Goal: Task Accomplishment & Management: Manage account settings

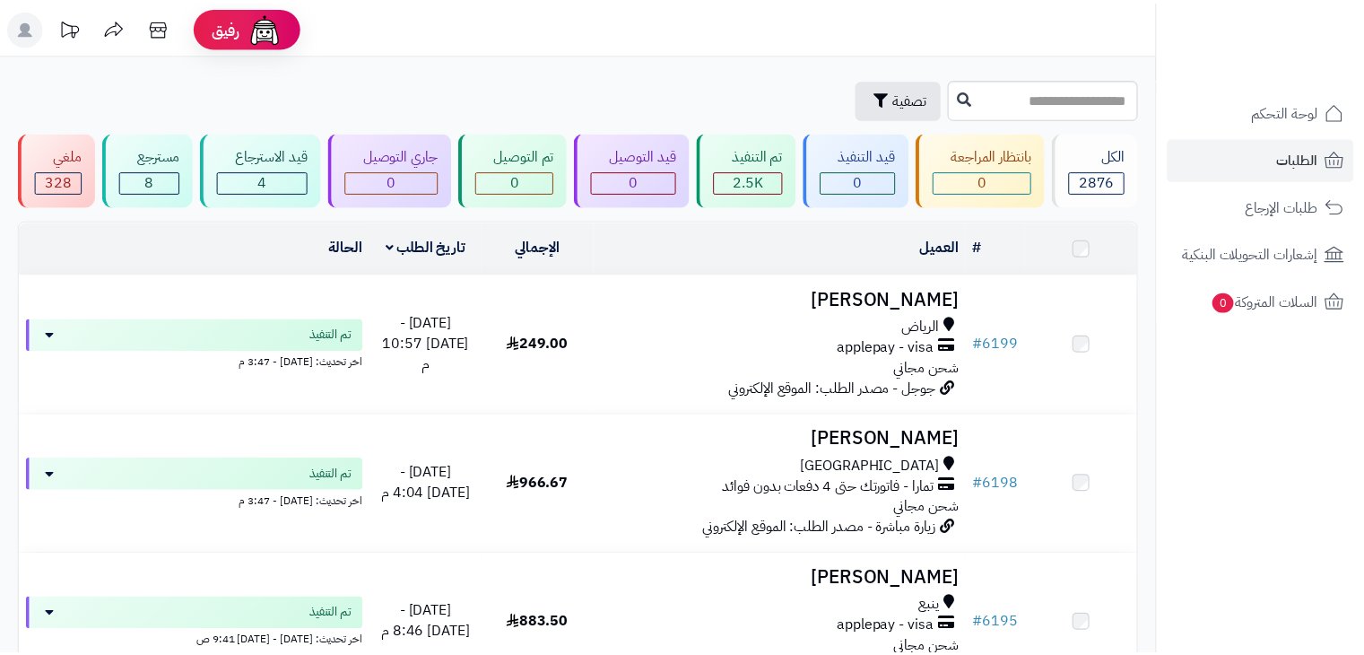
scroll to position [359, 0]
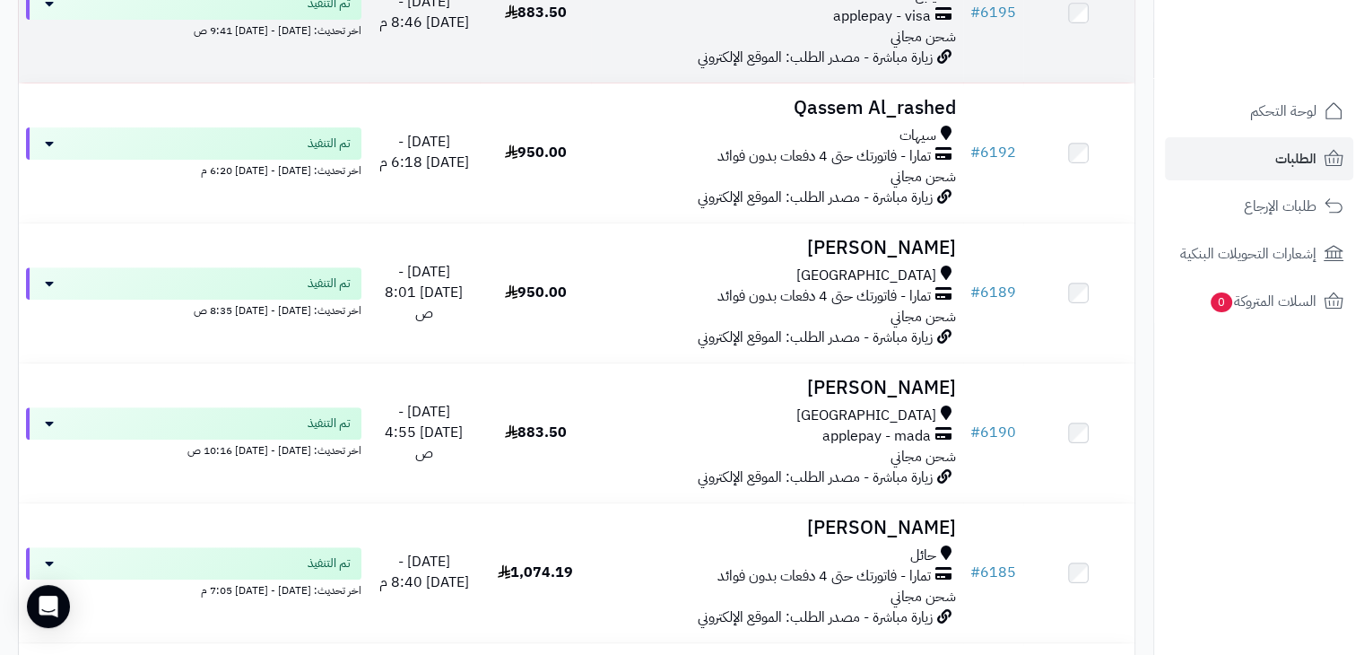
scroll to position [717, 0]
